Goal: Task Accomplishment & Management: Complete application form

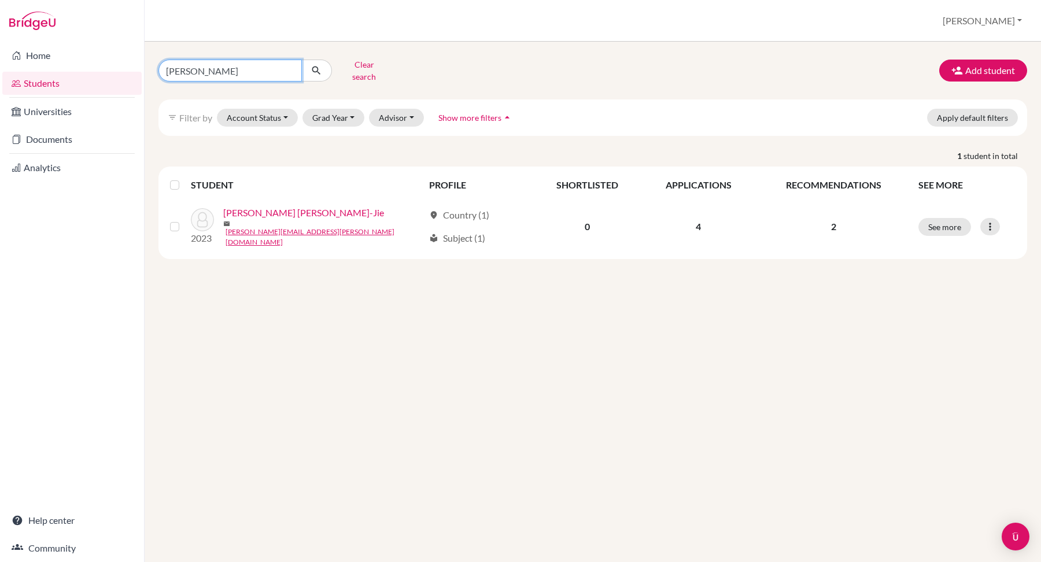
drag, startPoint x: 228, startPoint y: 71, endPoint x: 20, endPoint y: -49, distance: 240.1
click at [20, 0] on html "Home Students Universities Documents Analytics Help center Community Students o…" at bounding box center [520, 281] width 1041 height 562
type input "aqeel"
click button "submit" at bounding box center [316, 71] width 31 height 22
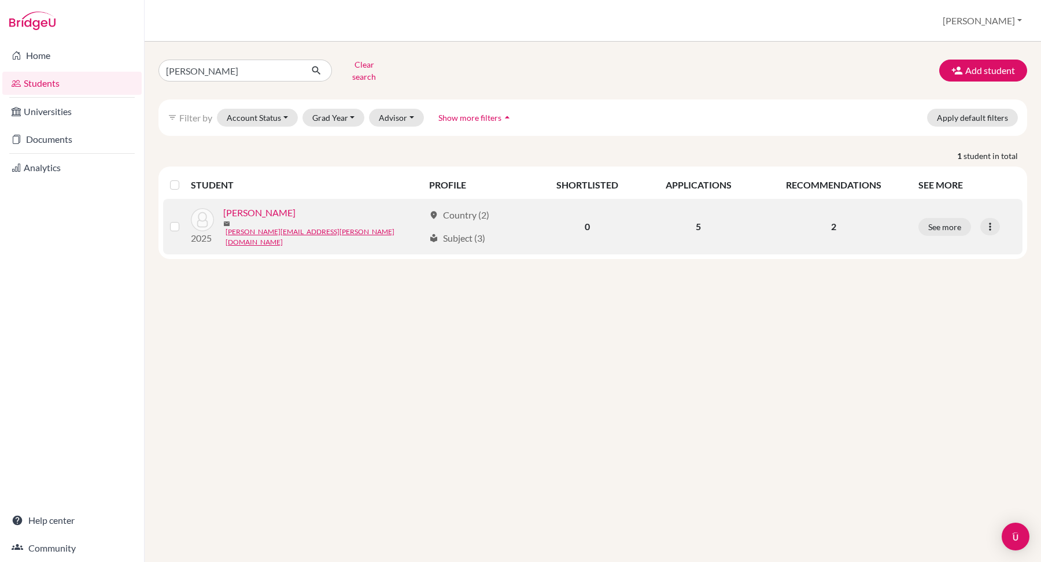
click at [262, 208] on link "[PERSON_NAME]" at bounding box center [259, 213] width 72 height 14
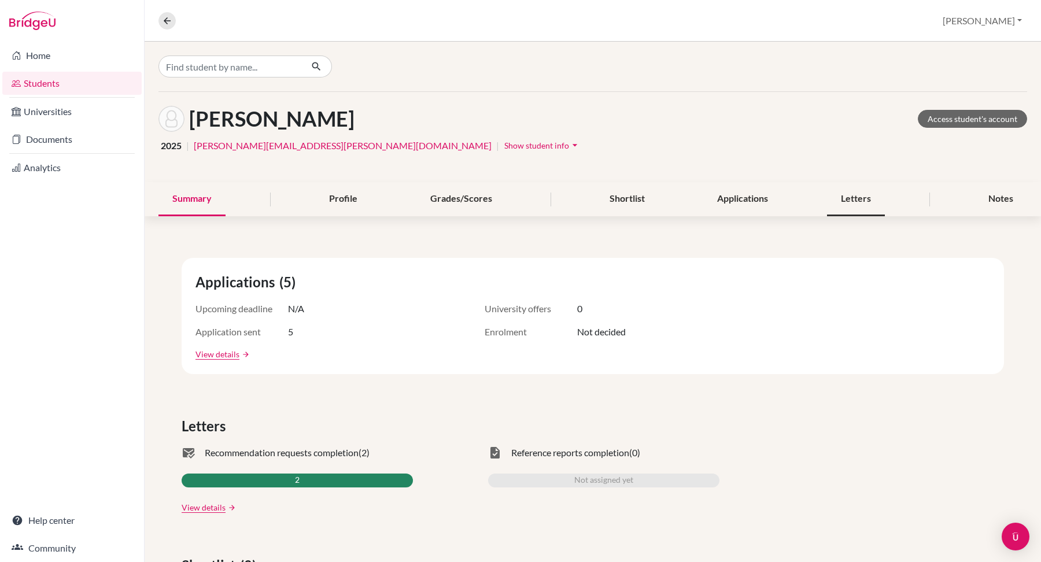
click at [834, 208] on div "Letters" at bounding box center [856, 199] width 58 height 34
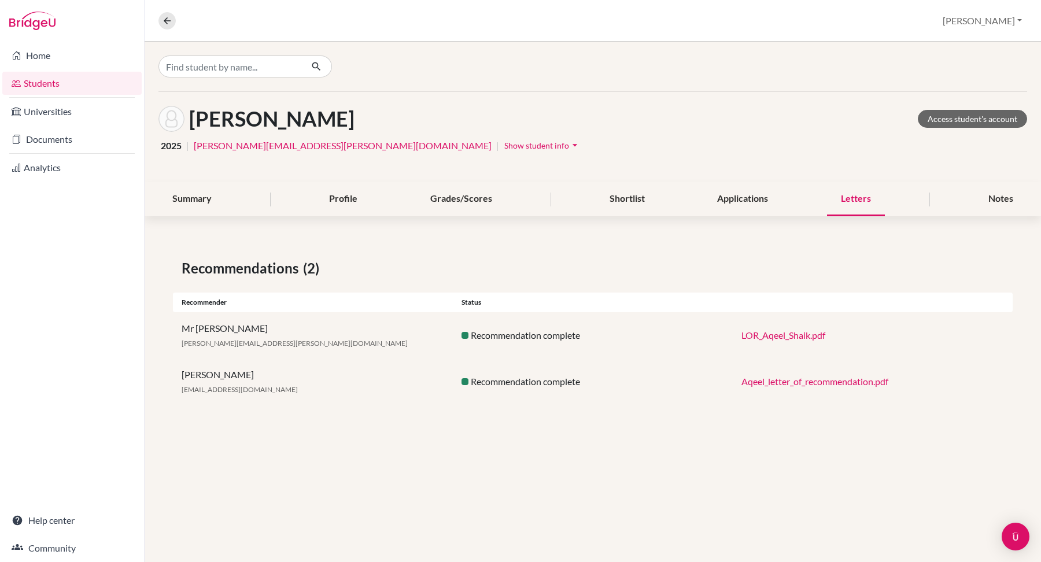
click at [790, 330] on link "LOR_Aqeel_Shaik.pdf" at bounding box center [783, 335] width 84 height 11
click at [792, 380] on link "Aqeel_letter_of_recommendation.pdf" at bounding box center [814, 381] width 147 height 11
click at [768, 335] on link "LOR_Aqeel_Shaik.pdf" at bounding box center [783, 335] width 84 height 11
click at [761, 205] on div "Applications" at bounding box center [742, 199] width 79 height 34
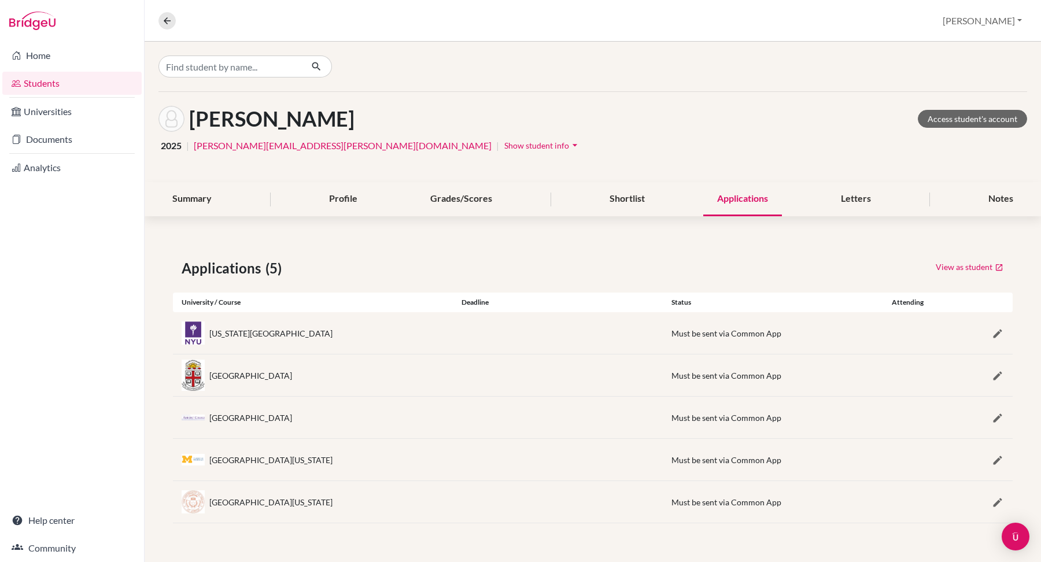
click at [746, 201] on div "Applications" at bounding box center [742, 199] width 79 height 34
click at [848, 202] on div "Letters" at bounding box center [856, 199] width 58 height 34
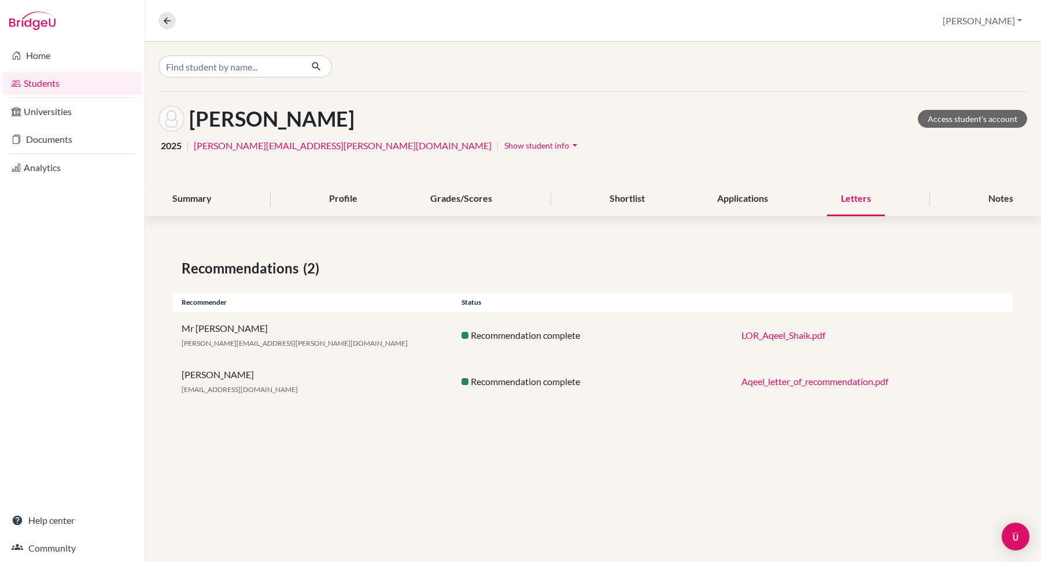
click at [793, 335] on link "LOR_Aqeel_Shaik.pdf" at bounding box center [783, 335] width 84 height 11
click at [40, 80] on link "Students" at bounding box center [71, 83] width 139 height 23
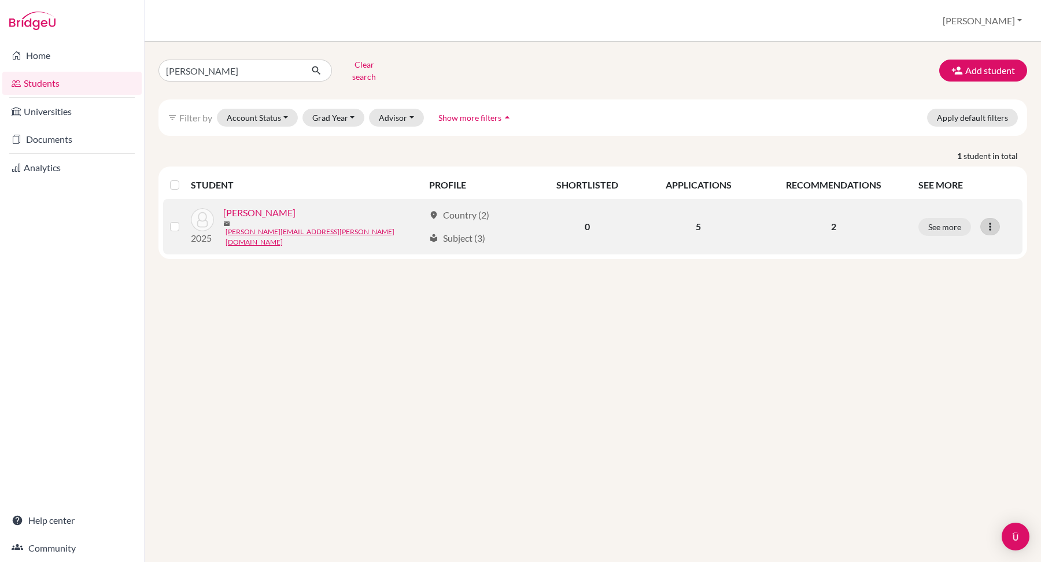
click at [992, 221] on icon at bounding box center [990, 227] width 12 height 12
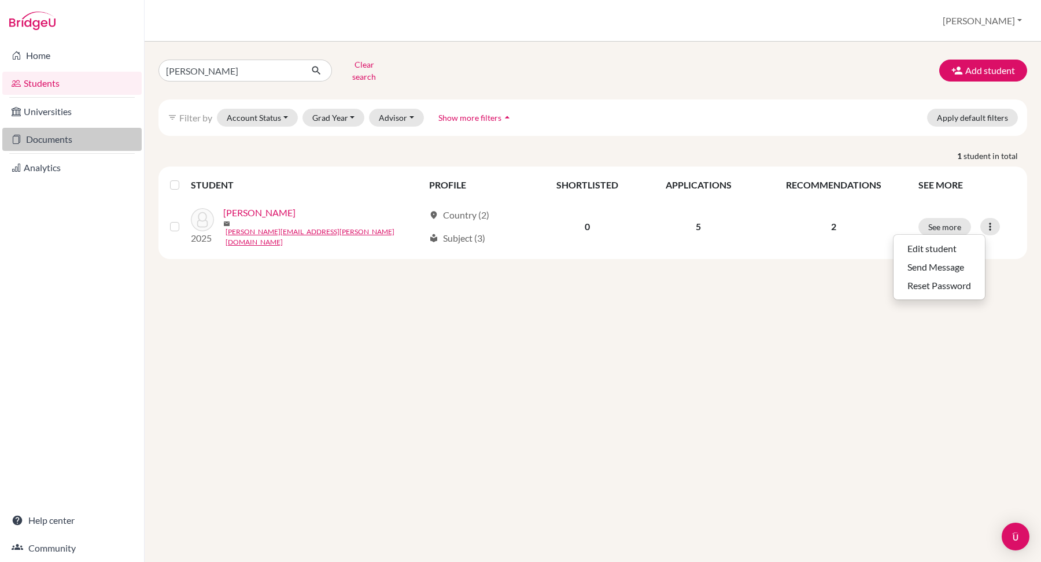
click at [54, 128] on link "Documents" at bounding box center [71, 139] width 139 height 23
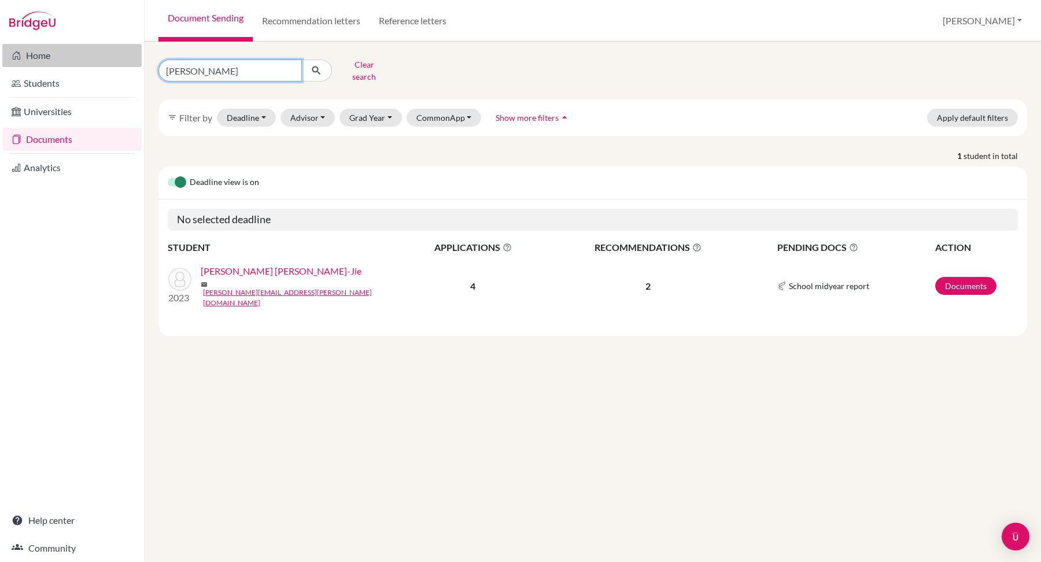
drag, startPoint x: 232, startPoint y: 72, endPoint x: 91, endPoint y: 60, distance: 141.6
click at [91, 60] on div "Home Students Universities Documents Analytics Help center Community Document S…" at bounding box center [520, 281] width 1041 height 562
type input "aqeel"
click button "submit" at bounding box center [316, 71] width 31 height 22
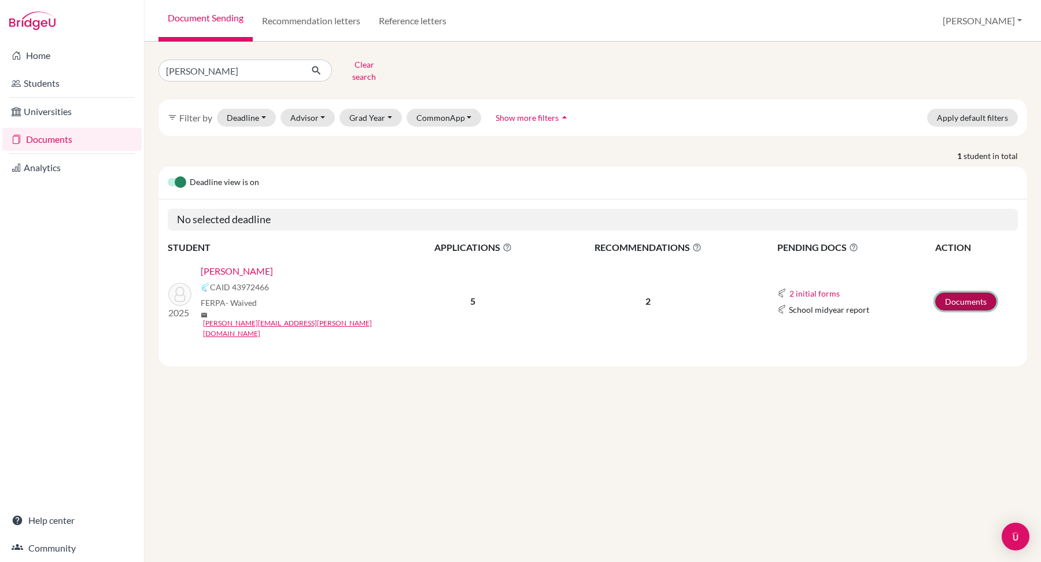
click at [960, 293] on link "Documents" at bounding box center [965, 302] width 61 height 18
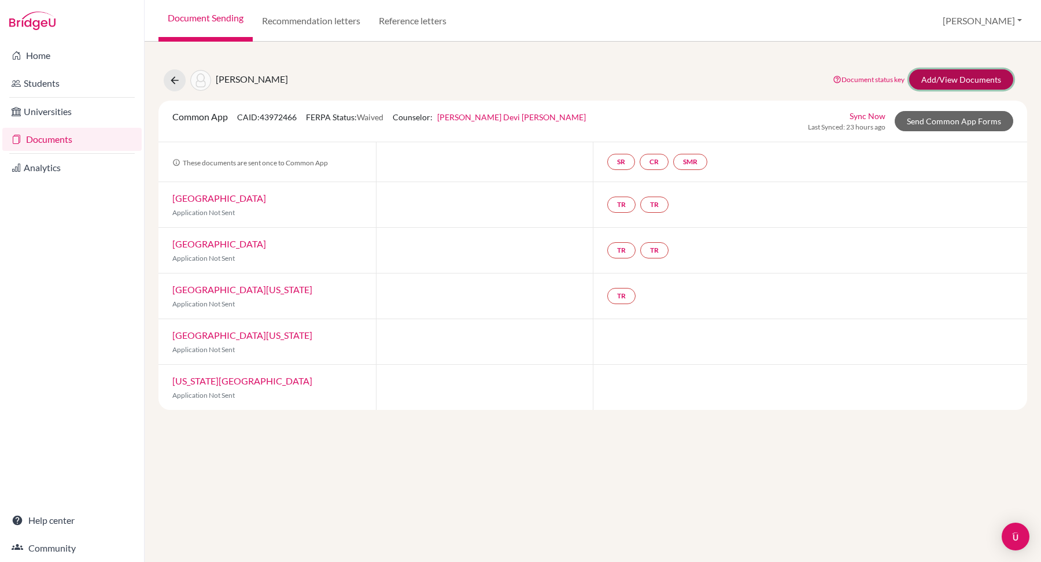
click at [934, 73] on link "Add/View Documents" at bounding box center [961, 79] width 104 height 20
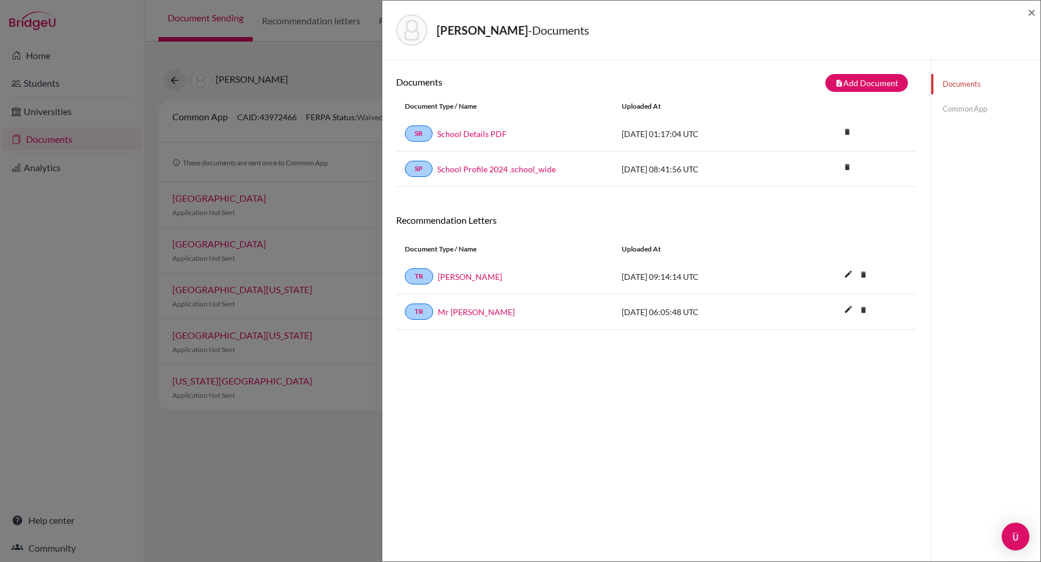
click at [960, 110] on link "Common App" at bounding box center [985, 109] width 109 height 20
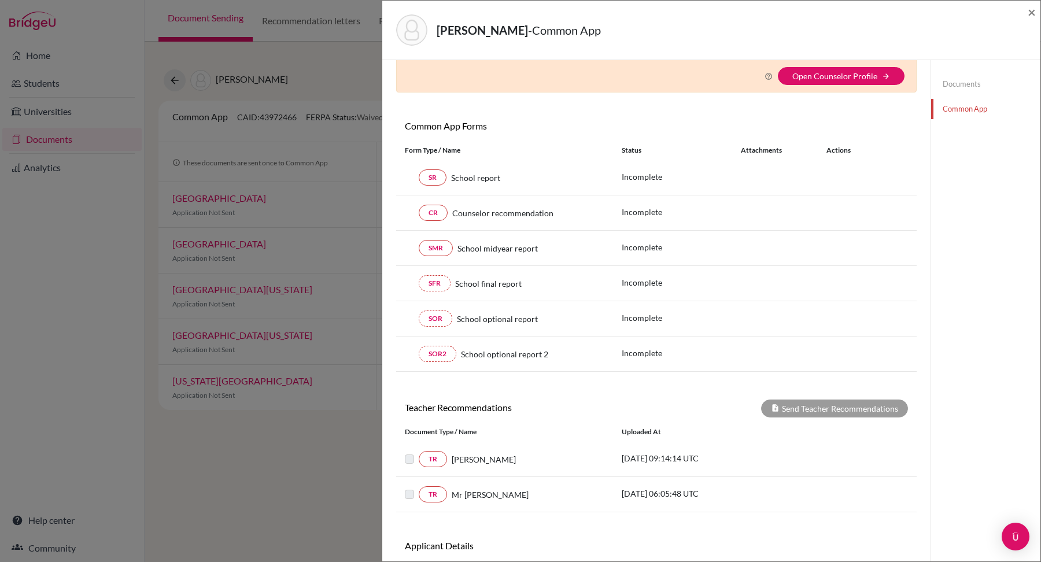
scroll to position [83, 0]
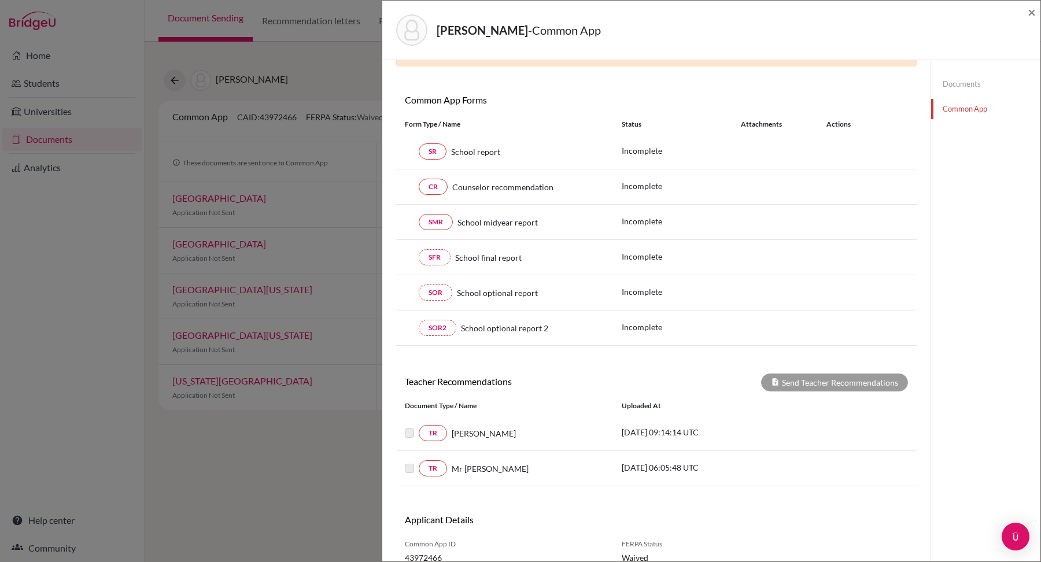
click at [974, 84] on link "Documents" at bounding box center [985, 84] width 109 height 20
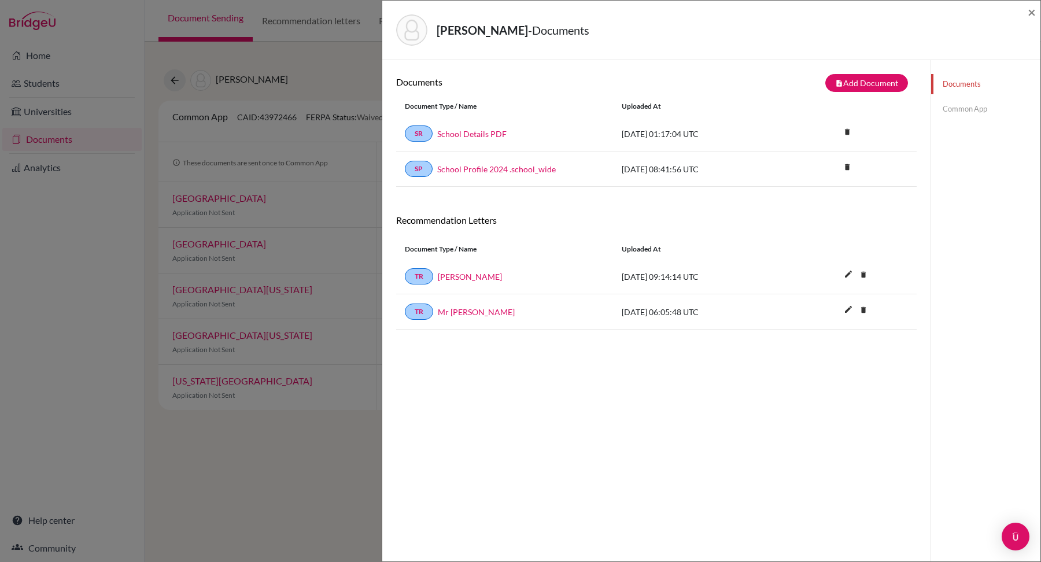
click at [450, 268] on div "TR Ms Gordon" at bounding box center [504, 276] width 199 height 16
click at [450, 271] on link "Ms Gordon" at bounding box center [470, 277] width 64 height 12
click at [959, 112] on link "Common App" at bounding box center [985, 109] width 109 height 20
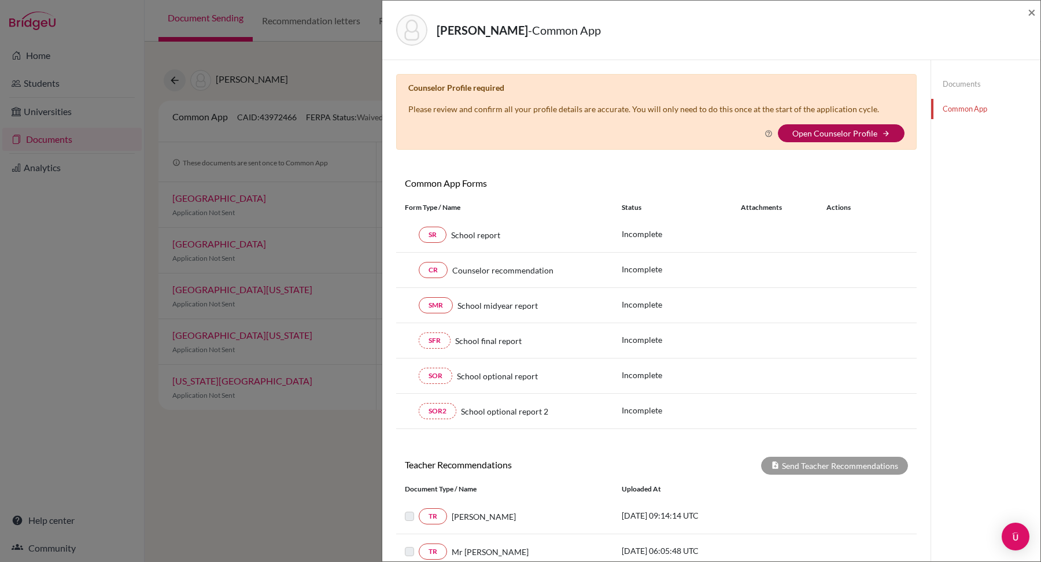
click at [815, 132] on link "Open Counselor Profile" at bounding box center [834, 133] width 85 height 10
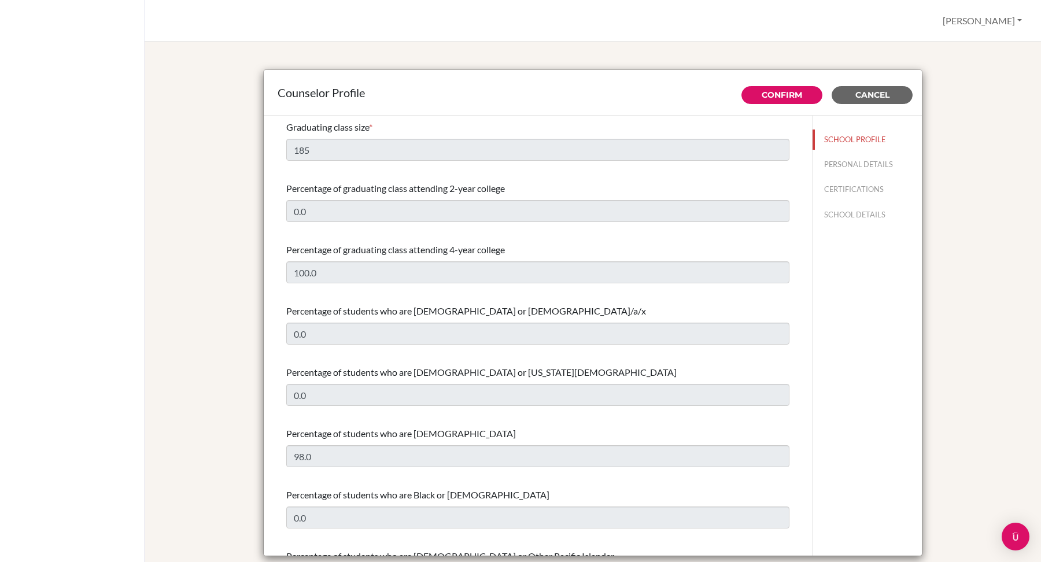
select select "0"
select select "307715"
click at [650, 132] on div "Graduating class size *" at bounding box center [537, 127] width 503 height 14
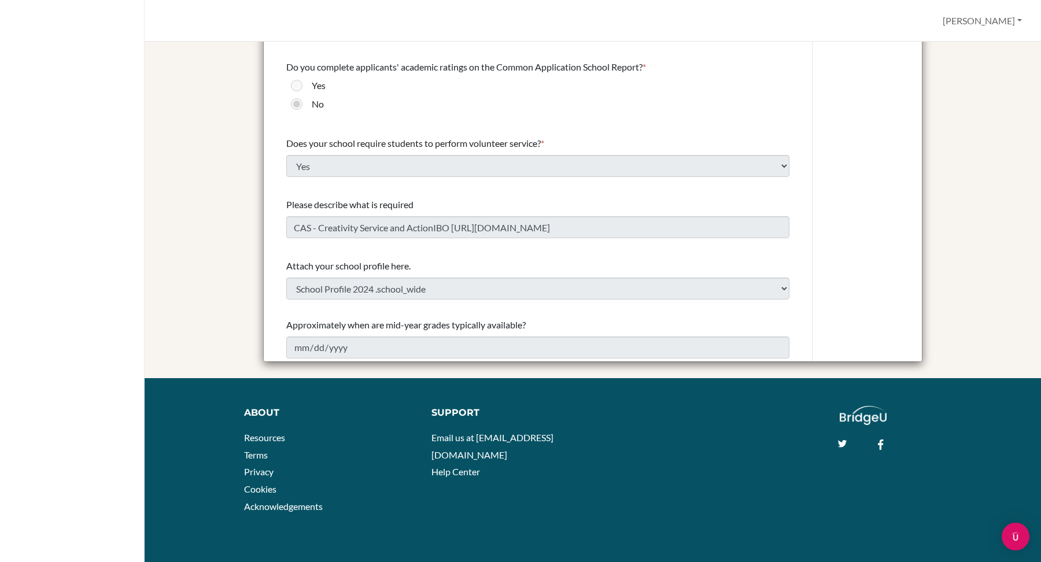
scroll to position [202, 0]
